Goal: Use online tool/utility

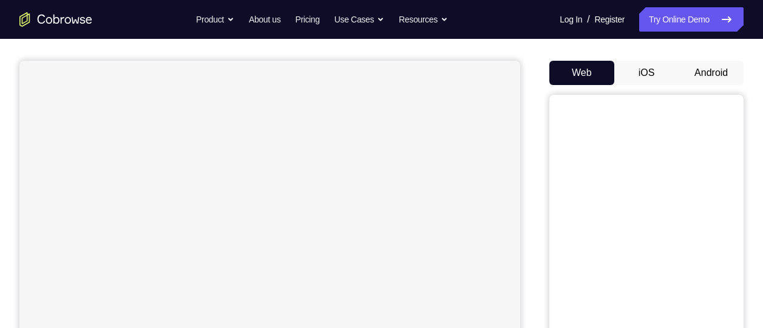
scroll to position [80, 0]
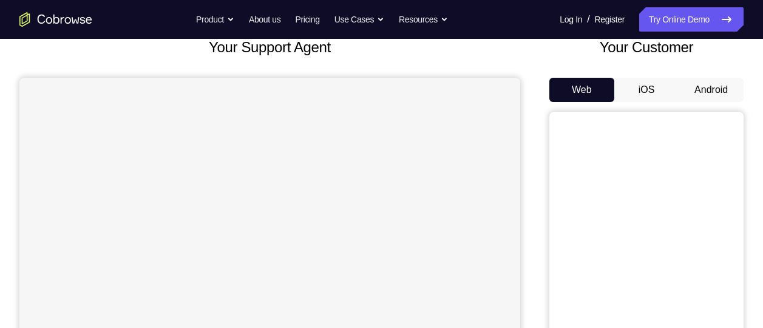
click at [692, 86] on button "Android" at bounding box center [711, 90] width 65 height 24
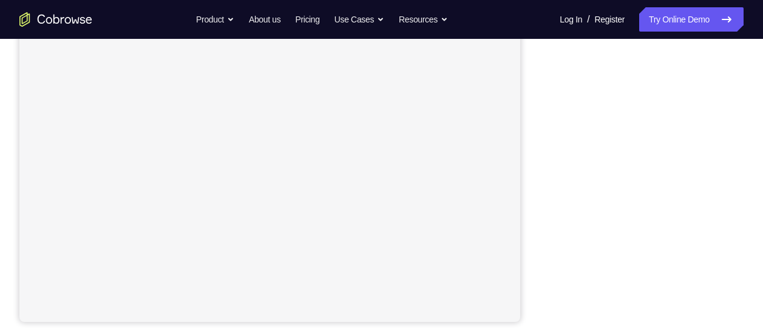
scroll to position [243, 0]
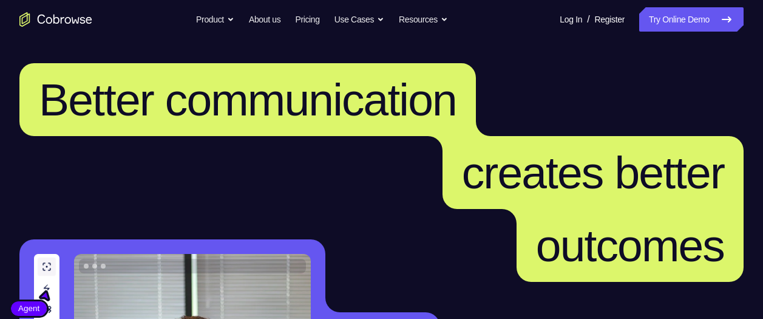
click at [674, 18] on link "Try Online Demo" at bounding box center [691, 19] width 104 height 24
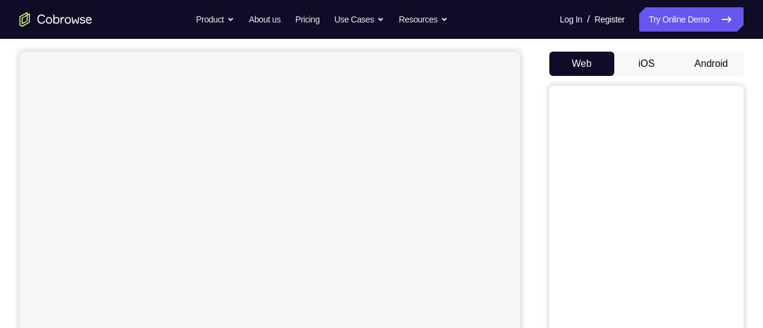
scroll to position [107, 0]
click at [703, 59] on button "Android" at bounding box center [711, 63] width 65 height 24
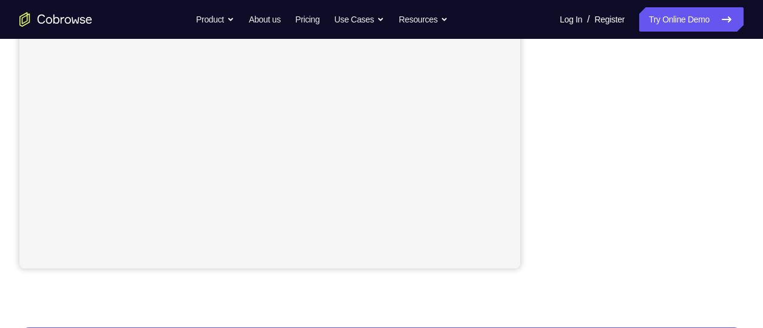
scroll to position [140, 0]
